Goal: Task Accomplishment & Management: Use online tool/utility

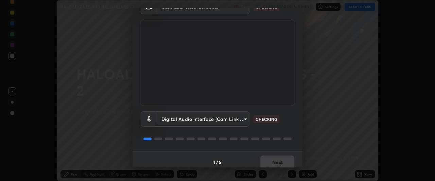
scroll to position [42, 0]
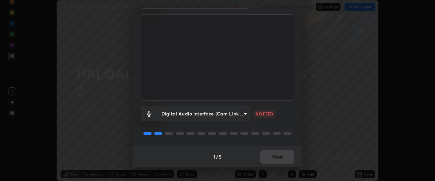
click at [245, 114] on body "Erase all HALOALKANES AND HALOARENES - 2 Recording CLASS STARTS IN 5 MINS Setti…" at bounding box center [217, 90] width 435 height 181
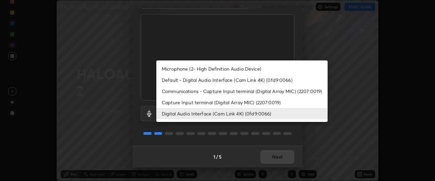
click at [253, 113] on li "Digital Audio Interface (Cam Link 4K) (0fd9:0066)" at bounding box center [241, 113] width 171 height 11
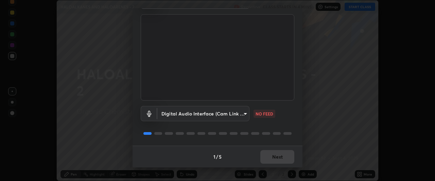
click at [242, 115] on body "Erase all HALOALKANES AND HALOARENES - 2 Recording CLASS STARTS IN 4 MINS Setti…" at bounding box center [217, 90] width 435 height 181
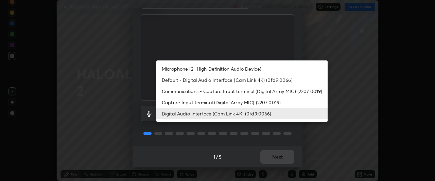
click at [253, 68] on li "Microphone (2- High Definition Audio Device)" at bounding box center [241, 68] width 171 height 11
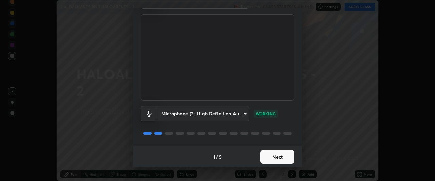
click at [245, 115] on body "Erase all HALOALKANES AND HALOARENES - 2 Recording CLASS STARTS IN 4 MINS Setti…" at bounding box center [217, 90] width 435 height 181
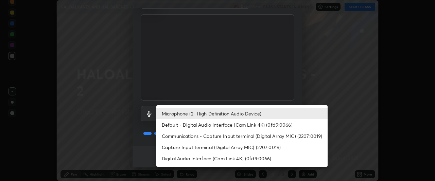
click at [245, 158] on li "Digital Audio Interface (Cam Link 4K) (0fd9:0066)" at bounding box center [241, 158] width 171 height 11
type input "43e928176718b6d75833d495df7920d0c58db7b8735736d9ac96745039117661"
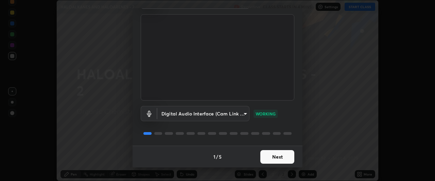
click at [279, 159] on button "Next" at bounding box center [277, 157] width 34 height 14
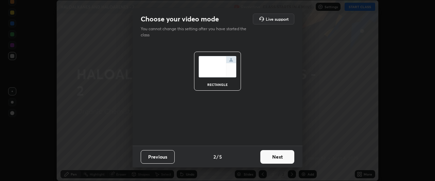
scroll to position [0, 0]
click at [286, 157] on button "Next" at bounding box center [277, 157] width 34 height 14
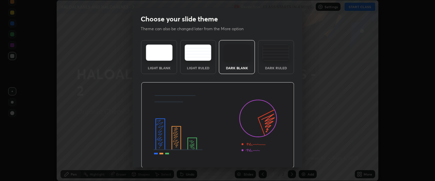
scroll to position [23, 0]
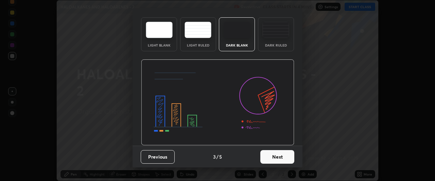
click at [274, 160] on button "Next" at bounding box center [277, 157] width 34 height 14
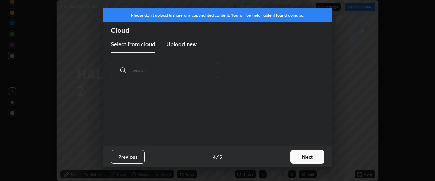
scroll to position [0, 0]
click at [302, 158] on button "Next" at bounding box center [307, 157] width 34 height 14
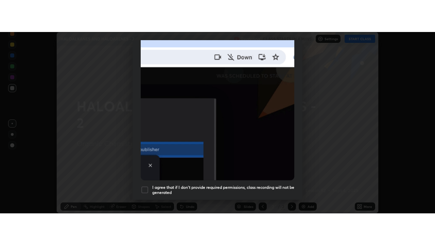
scroll to position [181, 0]
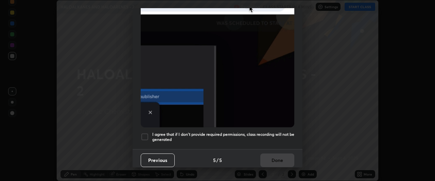
click at [145, 135] on div at bounding box center [145, 137] width 8 height 8
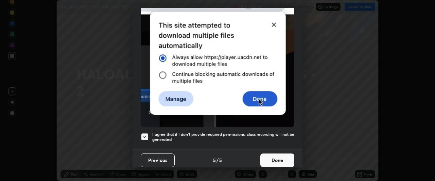
click at [279, 157] on button "Done" at bounding box center [277, 161] width 34 height 14
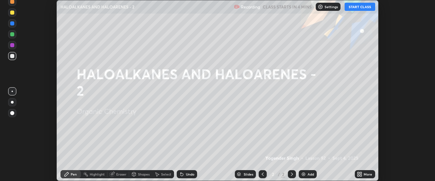
click at [362, 9] on button "START CLASS" at bounding box center [360, 7] width 31 height 8
click at [362, 174] on icon at bounding box center [359, 174] width 5 height 5
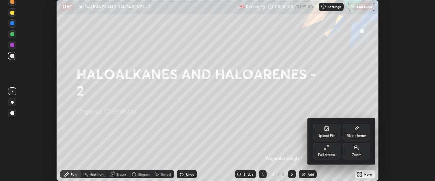
click at [361, 132] on div "Slide theme" at bounding box center [356, 132] width 27 height 16
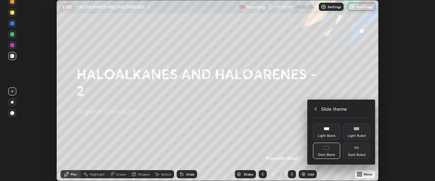
click at [362, 149] on div "Dark Ruled" at bounding box center [356, 151] width 27 height 16
click at [316, 108] on icon at bounding box center [315, 108] width 5 height 5
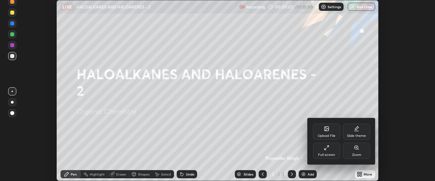
click at [331, 152] on div "Full screen" at bounding box center [326, 151] width 27 height 16
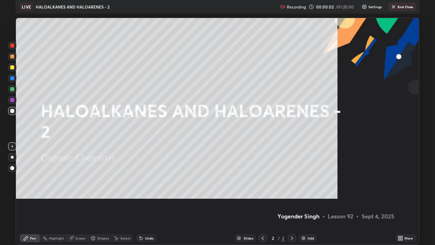
scroll to position [245, 435]
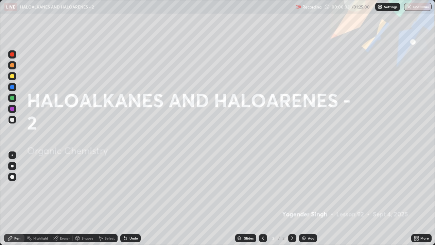
click at [312, 181] on div "Add" at bounding box center [311, 237] width 6 height 3
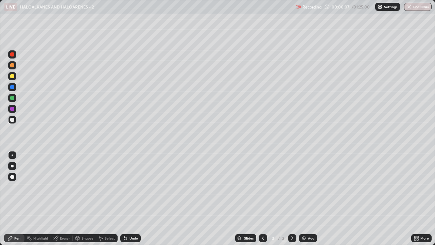
click at [12, 166] on div at bounding box center [12, 166] width 3 height 3
click at [13, 65] on div at bounding box center [12, 65] width 4 height 4
click at [13, 77] on div at bounding box center [12, 76] width 4 height 4
click at [9, 121] on div at bounding box center [12, 120] width 8 height 8
click at [128, 181] on div "Undo" at bounding box center [130, 238] width 20 height 8
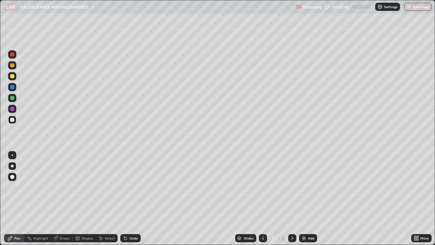
click at [128, 181] on div "Undo" at bounding box center [130, 238] width 20 height 8
click at [12, 109] on div at bounding box center [12, 109] width 4 height 4
click at [12, 120] on div at bounding box center [12, 120] width 4 height 4
click at [12, 77] on div at bounding box center [12, 76] width 4 height 4
click at [14, 68] on div at bounding box center [12, 65] width 8 height 8
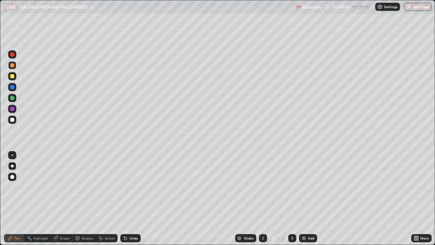
click at [15, 98] on div at bounding box center [12, 98] width 8 height 8
click at [13, 121] on div at bounding box center [12, 120] width 4 height 4
click at [101, 181] on icon at bounding box center [100, 237] width 5 height 5
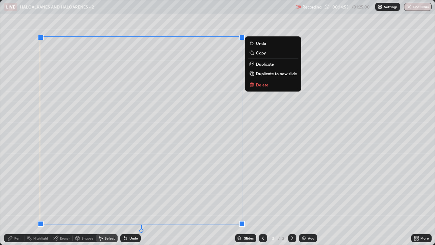
click at [251, 85] on icon at bounding box center [251, 84] width 0 height 1
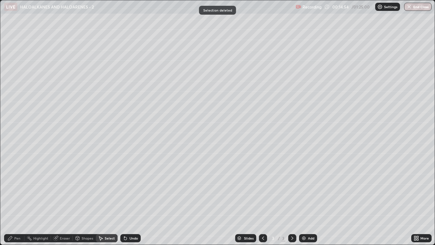
click at [13, 181] on icon at bounding box center [9, 237] width 5 height 5
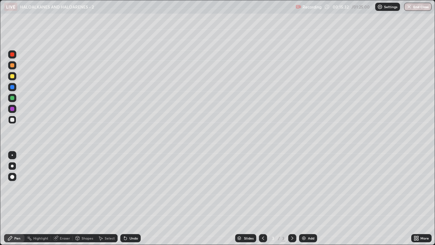
click at [58, 181] on icon at bounding box center [55, 237] width 5 height 5
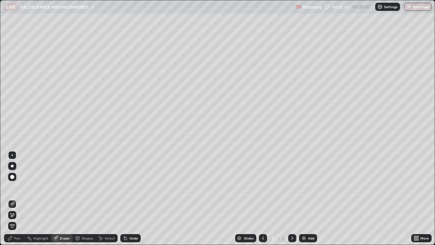
click at [14, 181] on div "Pen" at bounding box center [14, 238] width 20 height 8
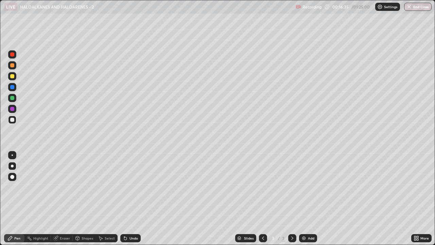
click at [13, 76] on div at bounding box center [12, 76] width 4 height 4
click at [12, 67] on div at bounding box center [12, 65] width 4 height 4
click at [14, 55] on div at bounding box center [12, 54] width 4 height 4
click at [13, 77] on div at bounding box center [12, 76] width 4 height 4
click at [12, 68] on div at bounding box center [12, 65] width 8 height 8
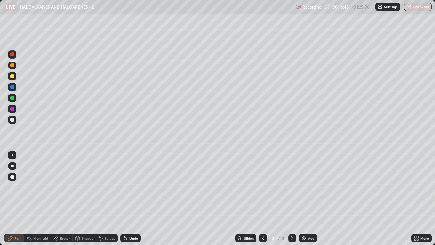
click at [14, 55] on div at bounding box center [12, 54] width 4 height 4
click at [12, 119] on div at bounding box center [12, 120] width 4 height 4
click at [12, 109] on div at bounding box center [12, 109] width 4 height 4
click at [14, 120] on div at bounding box center [12, 120] width 4 height 4
click at [126, 181] on icon at bounding box center [125, 238] width 3 height 3
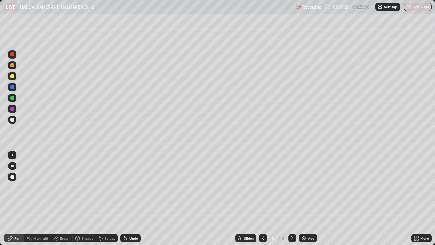
click at [13, 99] on div at bounding box center [12, 98] width 4 height 4
click at [13, 77] on div at bounding box center [12, 76] width 4 height 4
click at [12, 120] on div at bounding box center [12, 120] width 4 height 4
click at [108, 181] on div "Select" at bounding box center [110, 237] width 10 height 3
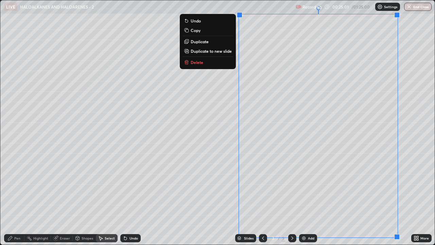
click at [214, 181] on div "0 ° Undo Copy Duplicate Duplicate to new slide Delete" at bounding box center [217, 122] width 435 height 244
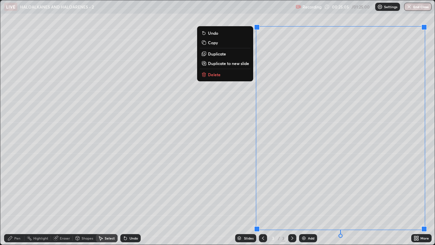
click at [212, 75] on p "Delete" at bounding box center [214, 74] width 13 height 5
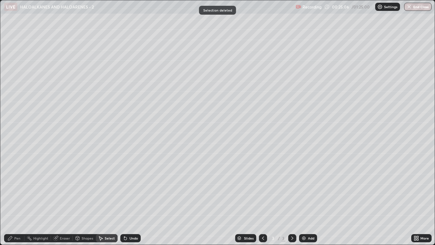
click at [14, 181] on div "Pen" at bounding box center [14, 238] width 20 height 8
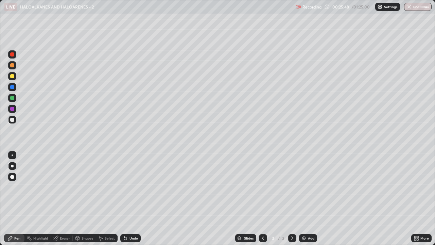
click at [12, 78] on div at bounding box center [12, 76] width 4 height 4
click at [10, 120] on div at bounding box center [12, 120] width 4 height 4
click at [13, 119] on div at bounding box center [12, 120] width 4 height 4
click at [103, 181] on div "Select" at bounding box center [107, 238] width 22 height 8
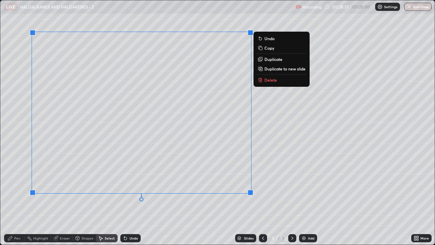
click at [260, 80] on icon at bounding box center [260, 80] width 0 height 1
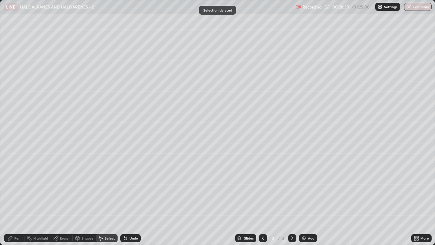
click at [12, 181] on icon at bounding box center [10, 238] width 4 height 4
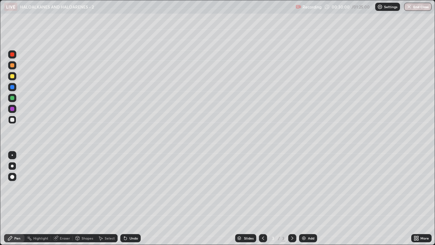
click at [13, 76] on div at bounding box center [12, 76] width 4 height 4
click at [13, 120] on div at bounding box center [12, 120] width 4 height 4
click at [15, 98] on div at bounding box center [12, 98] width 8 height 8
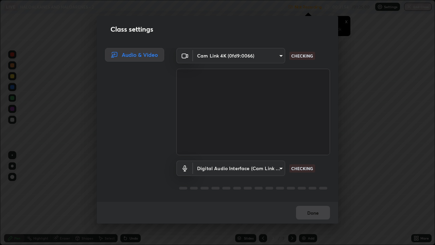
click at [113, 134] on div "Audio & Video" at bounding box center [132, 125] width 71 height 154
click at [280, 167] on body "Erase all LIVE HALOALKANES AND HALOARENES - 2 Not Recording Recording has stopp…" at bounding box center [217, 122] width 435 height 245
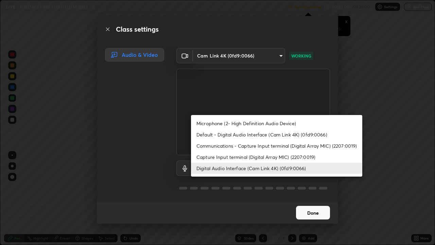
click at [267, 169] on li "Digital Audio Interface (Cam Link 4K) (0fd9:0066)" at bounding box center [276, 168] width 171 height 11
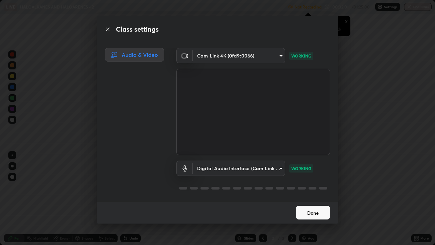
click at [307, 181] on button "Done" at bounding box center [313, 213] width 34 height 14
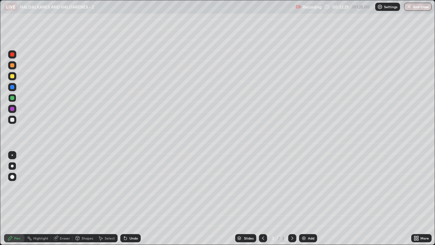
click at [12, 119] on div at bounding box center [12, 120] width 4 height 4
click at [12, 110] on div at bounding box center [12, 109] width 4 height 4
click at [12, 120] on div at bounding box center [12, 120] width 4 height 4
click at [57, 181] on icon at bounding box center [55, 237] width 5 height 5
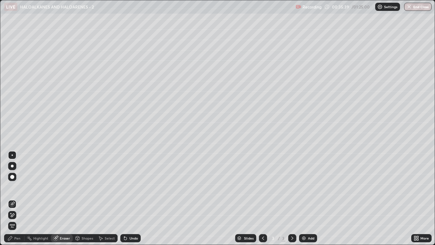
click at [14, 181] on div "Pen" at bounding box center [14, 238] width 20 height 8
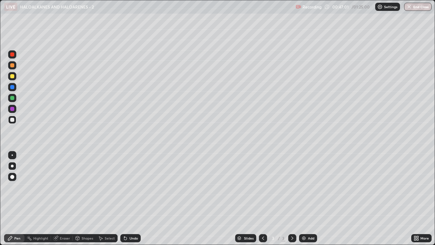
click at [301, 181] on img at bounding box center [303, 237] width 5 height 5
click at [11, 65] on div at bounding box center [12, 65] width 4 height 4
click at [13, 119] on div at bounding box center [12, 120] width 4 height 4
click at [124, 181] on icon at bounding box center [125, 238] width 3 height 3
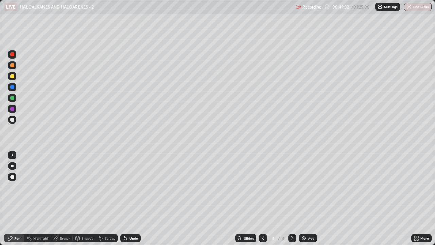
click at [124, 181] on icon at bounding box center [125, 238] width 3 height 3
click at [13, 122] on div at bounding box center [12, 120] width 8 height 8
click at [127, 181] on icon at bounding box center [125, 237] width 5 height 5
click at [7, 177] on div at bounding box center [12, 176] width 11 height 11
click at [11, 66] on div at bounding box center [12, 65] width 4 height 4
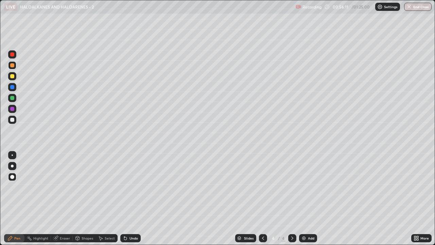
click at [13, 166] on div at bounding box center [12, 166] width 3 height 3
click at [303, 181] on img at bounding box center [303, 237] width 5 height 5
click at [12, 121] on div at bounding box center [12, 120] width 4 height 4
click at [12, 99] on div at bounding box center [12, 98] width 4 height 4
click at [14, 77] on div at bounding box center [12, 76] width 4 height 4
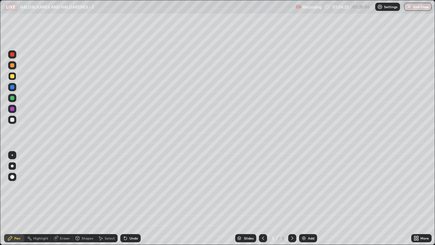
click at [262, 181] on icon at bounding box center [262, 237] width 5 height 5
click at [260, 181] on icon at bounding box center [262, 237] width 5 height 5
click at [292, 181] on icon at bounding box center [292, 237] width 5 height 5
click at [13, 120] on div at bounding box center [12, 120] width 4 height 4
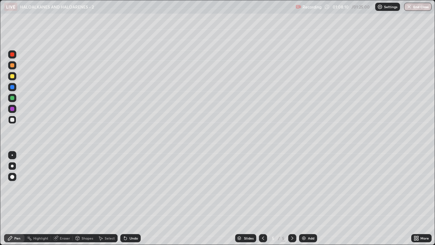
click at [12, 77] on div at bounding box center [12, 76] width 4 height 4
click at [12, 120] on div at bounding box center [12, 120] width 4 height 4
click at [124, 181] on icon at bounding box center [124, 236] width 1 height 1
click at [108, 181] on div "Select" at bounding box center [110, 237] width 10 height 3
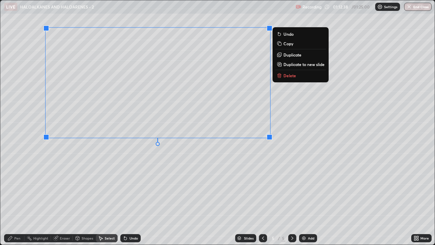
click at [279, 76] on icon at bounding box center [279, 75] width 0 height 1
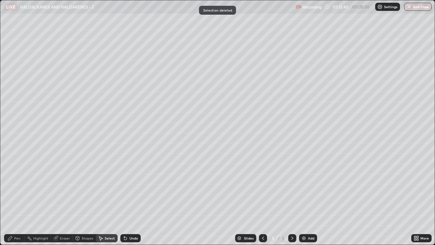
click at [14, 181] on div "Pen" at bounding box center [17, 237] width 6 height 3
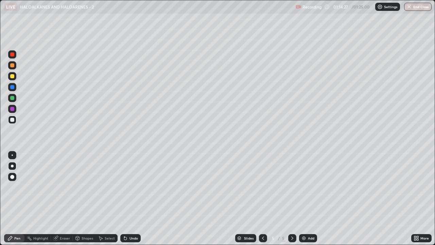
click at [9, 77] on div at bounding box center [12, 76] width 8 height 8
click at [10, 121] on div at bounding box center [12, 120] width 8 height 8
click at [303, 181] on img at bounding box center [303, 237] width 5 height 5
click at [13, 98] on div at bounding box center [12, 98] width 4 height 4
click at [14, 120] on div at bounding box center [12, 120] width 4 height 4
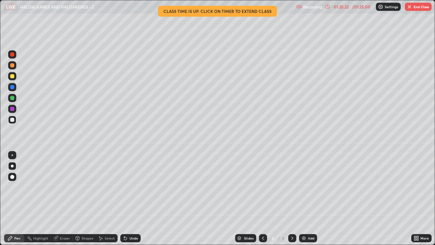
click at [11, 108] on div at bounding box center [12, 109] width 4 height 4
click at [12, 99] on div at bounding box center [12, 98] width 4 height 4
click at [13, 119] on div at bounding box center [12, 120] width 4 height 4
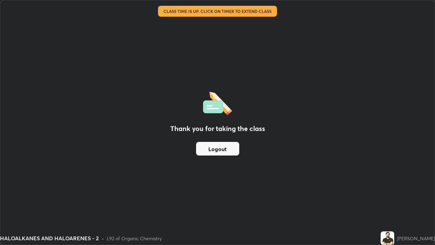
click at [232, 152] on button "Logout" at bounding box center [217, 149] width 43 height 14
click at [230, 151] on button "Logout" at bounding box center [217, 149] width 43 height 14
click at [230, 150] on button "Logout" at bounding box center [217, 149] width 43 height 14
click at [231, 149] on button "Logout" at bounding box center [217, 149] width 43 height 14
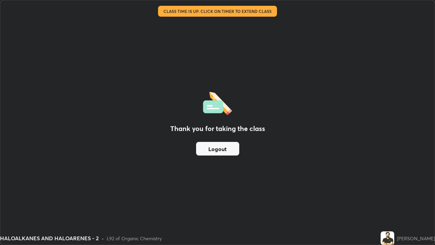
click at [230, 149] on button "Logout" at bounding box center [217, 149] width 43 height 14
